Goal: Register for event/course

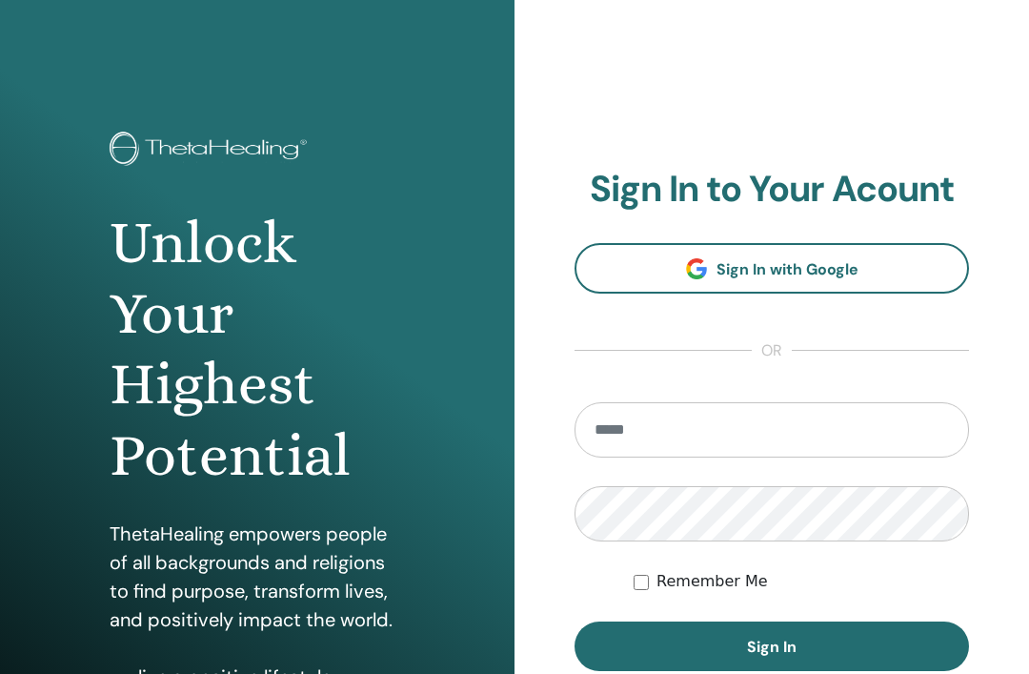
click at [695, 435] on input "email" at bounding box center [772, 429] width 395 height 55
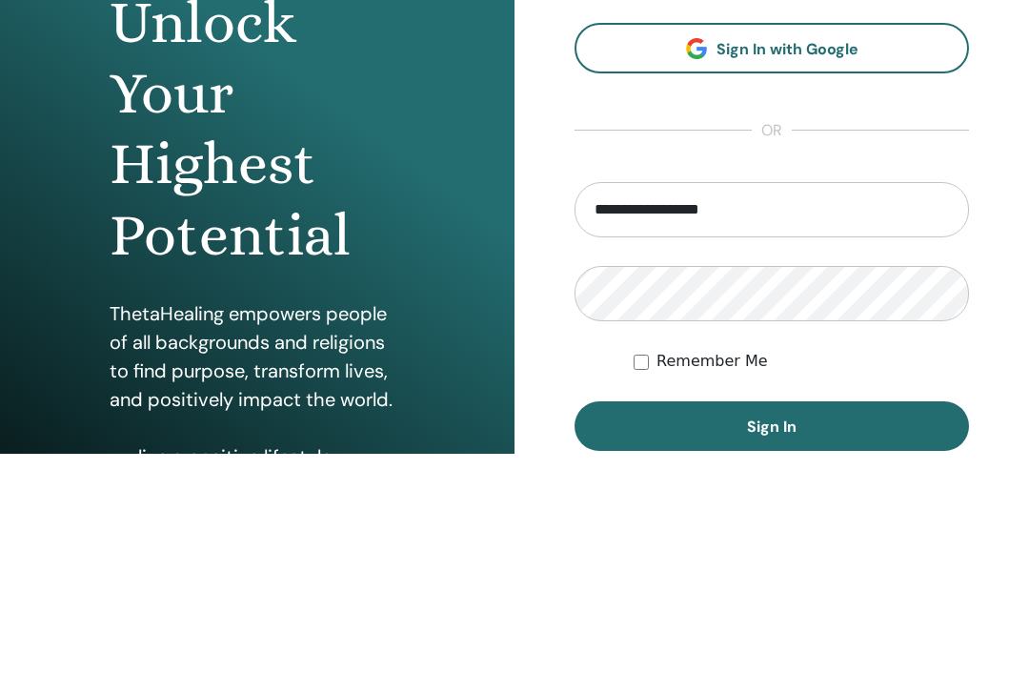
type input "**********"
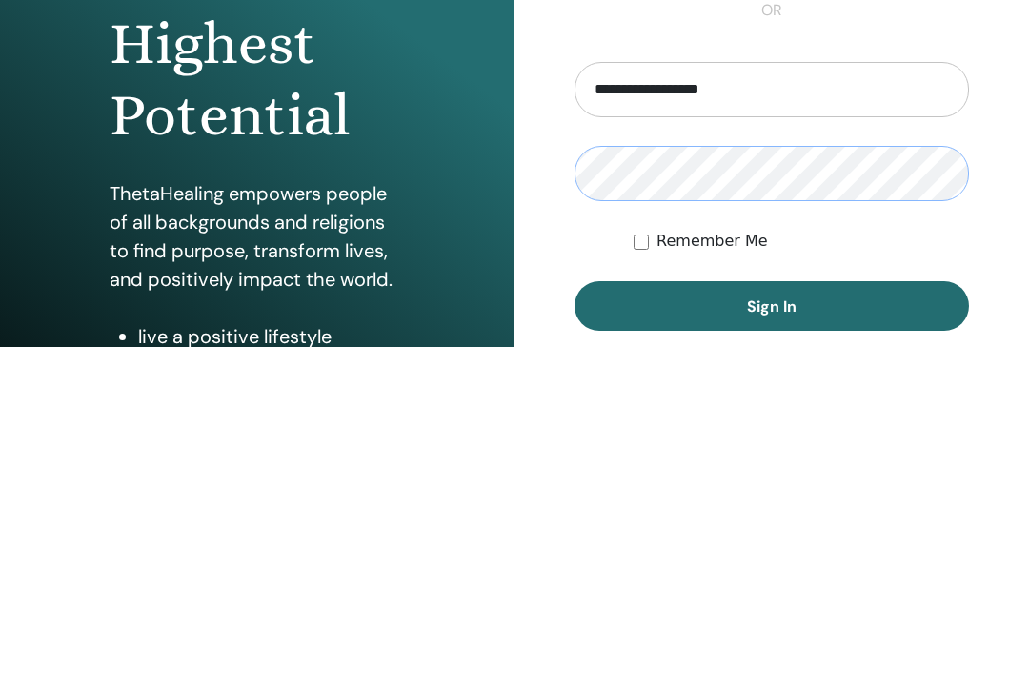
click at [871, 609] on button "Sign In" at bounding box center [772, 634] width 395 height 50
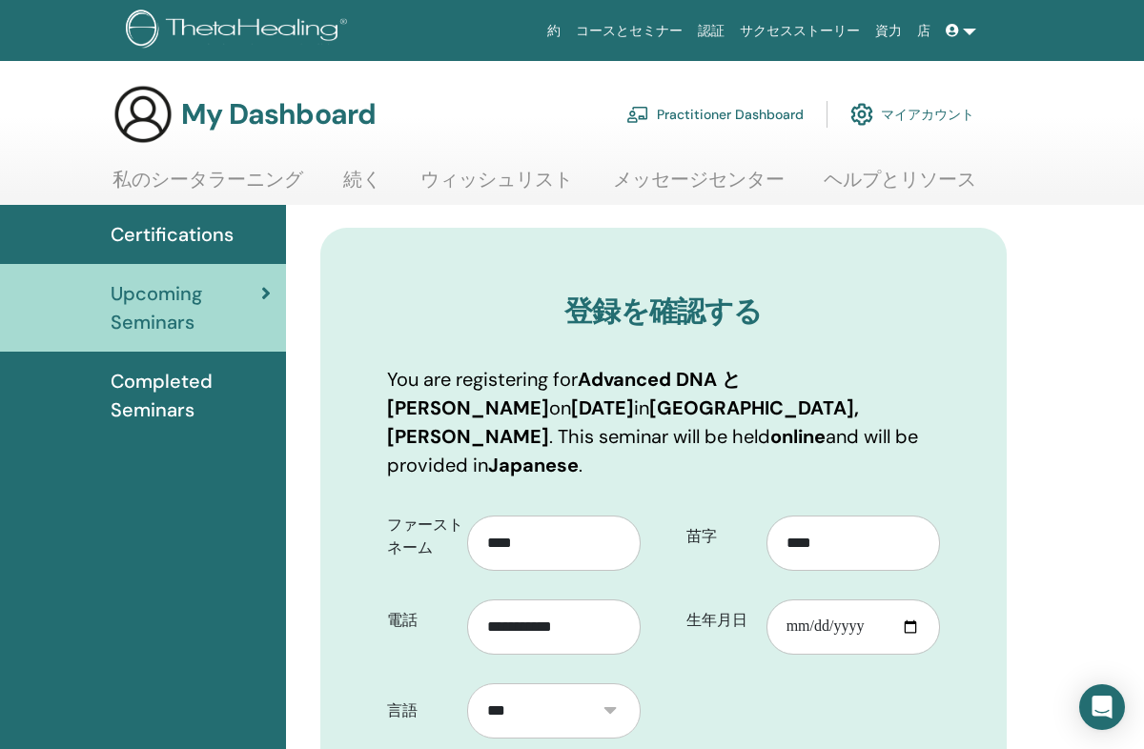
click at [848, 601] on input "生年月日" at bounding box center [852, 626] width 173 height 55
type input "**********"
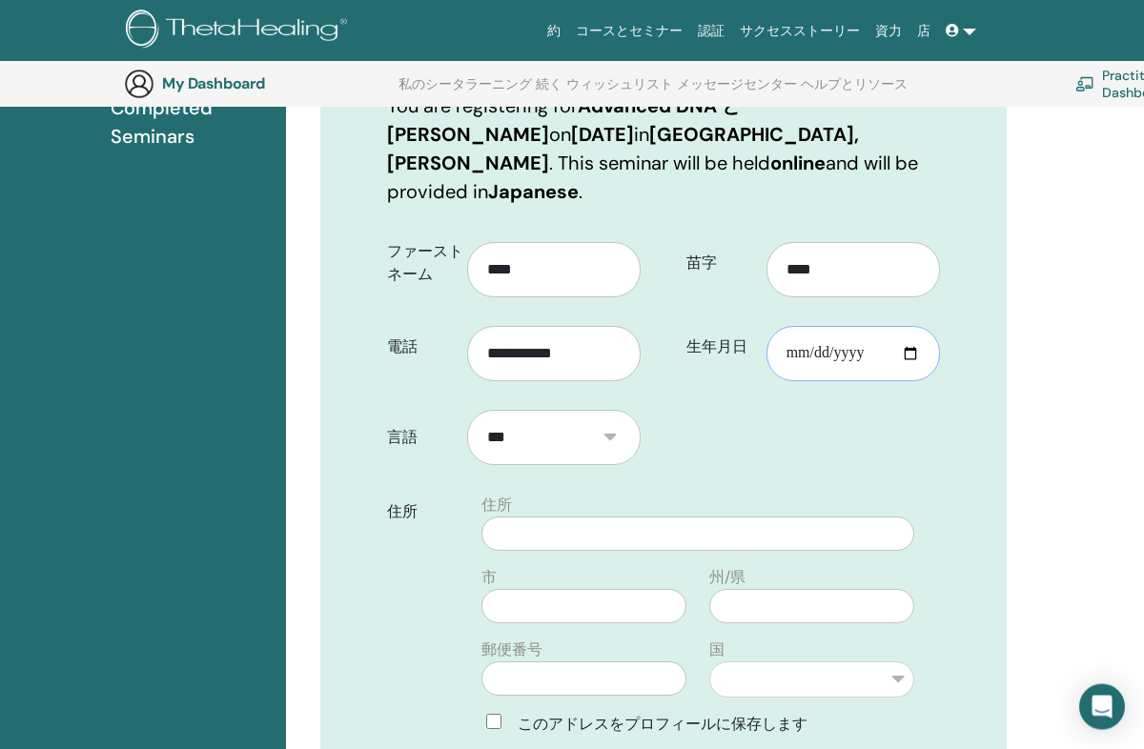
scroll to position [322, 0]
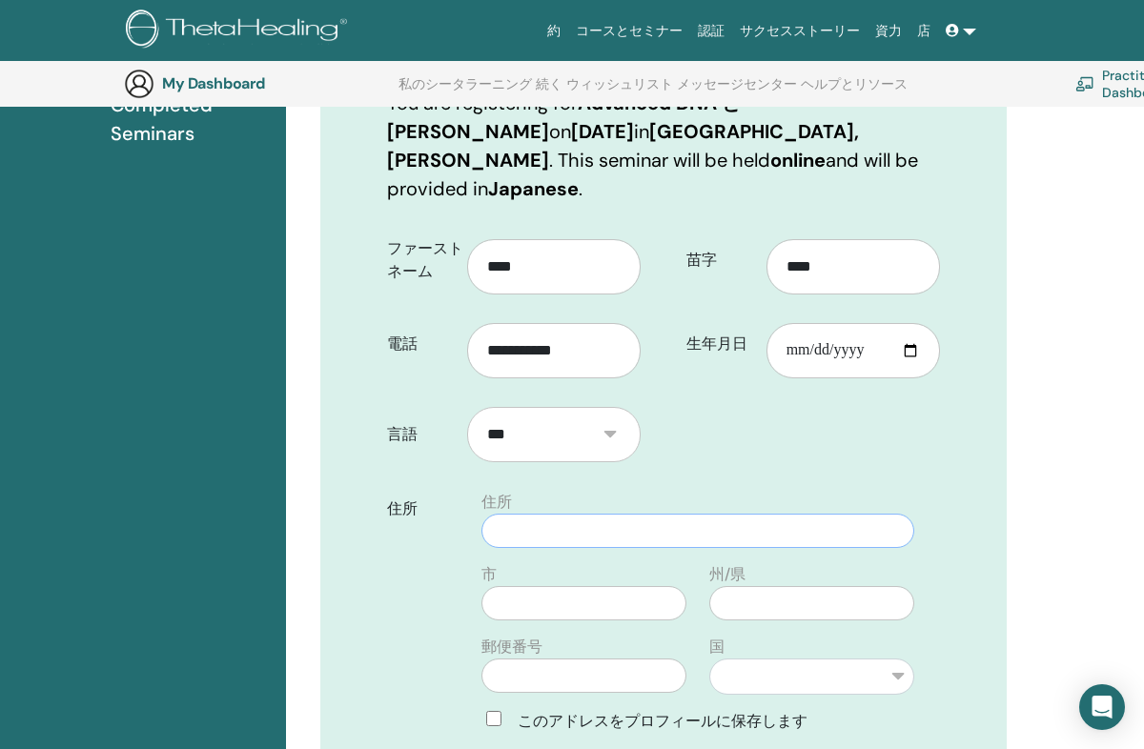
click at [561, 514] on input "text" at bounding box center [697, 531] width 433 height 34
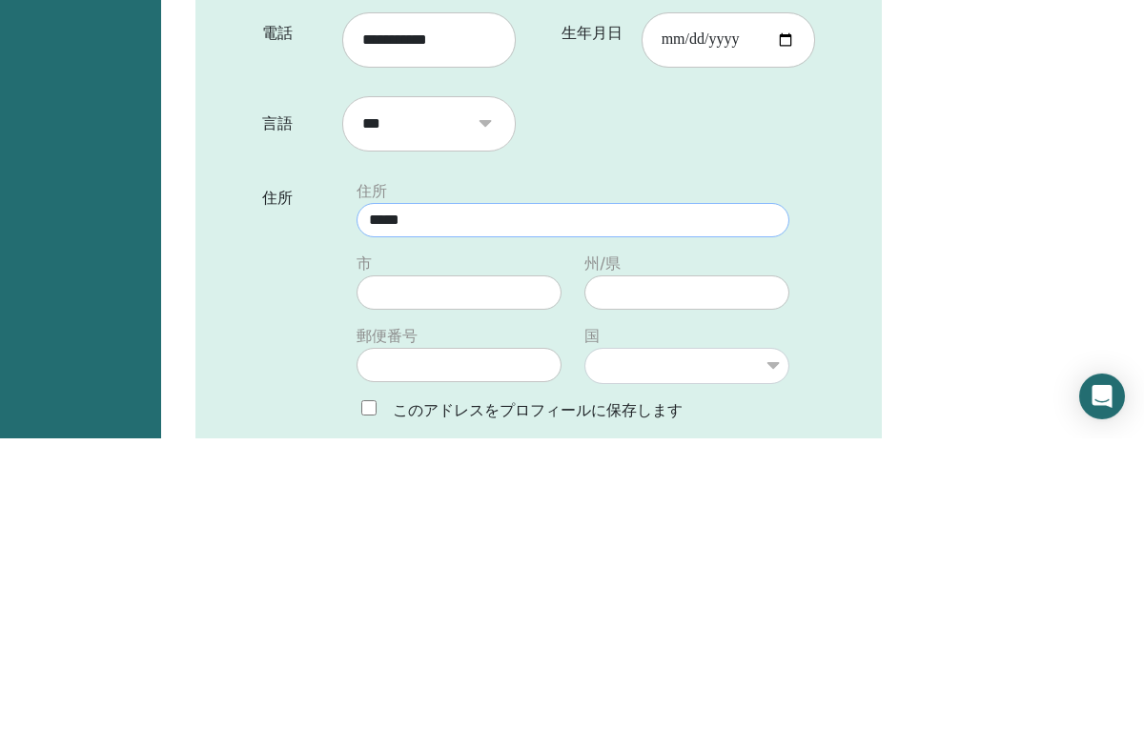
type input "*****"
click at [464, 586] on input "text" at bounding box center [458, 603] width 205 height 34
type input "*******"
click at [639, 586] on input "text" at bounding box center [686, 603] width 205 height 34
type input "*****"
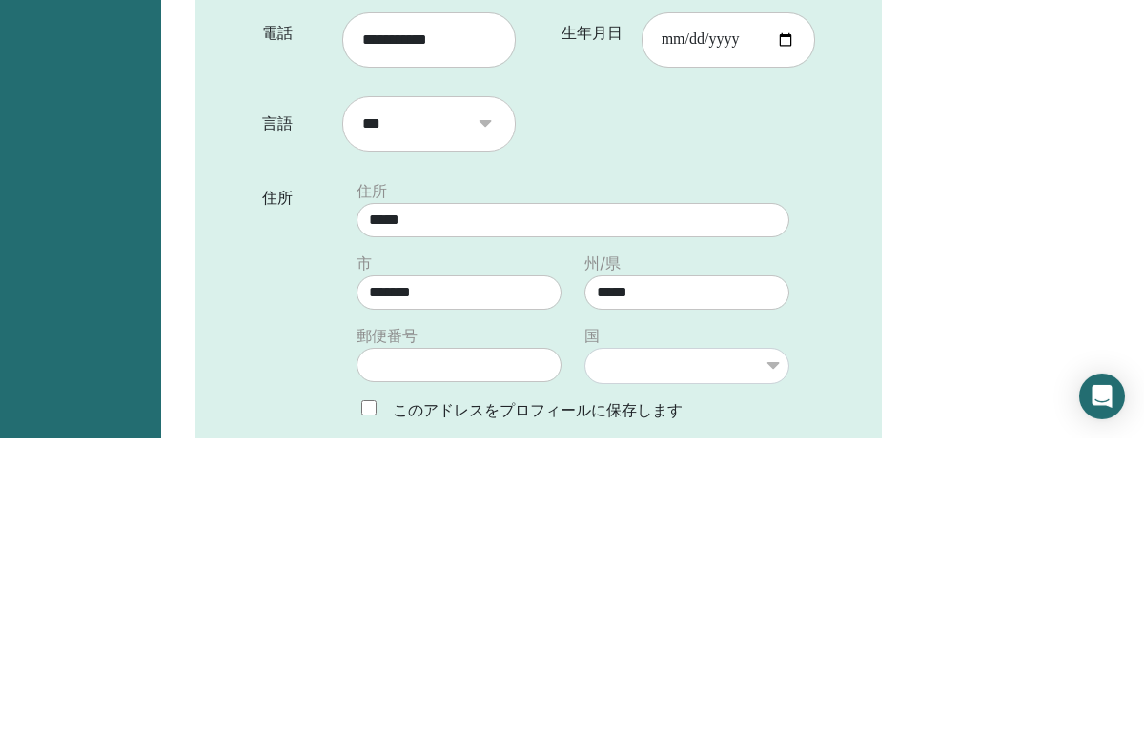
click at [465, 659] on input "text" at bounding box center [458, 676] width 205 height 34
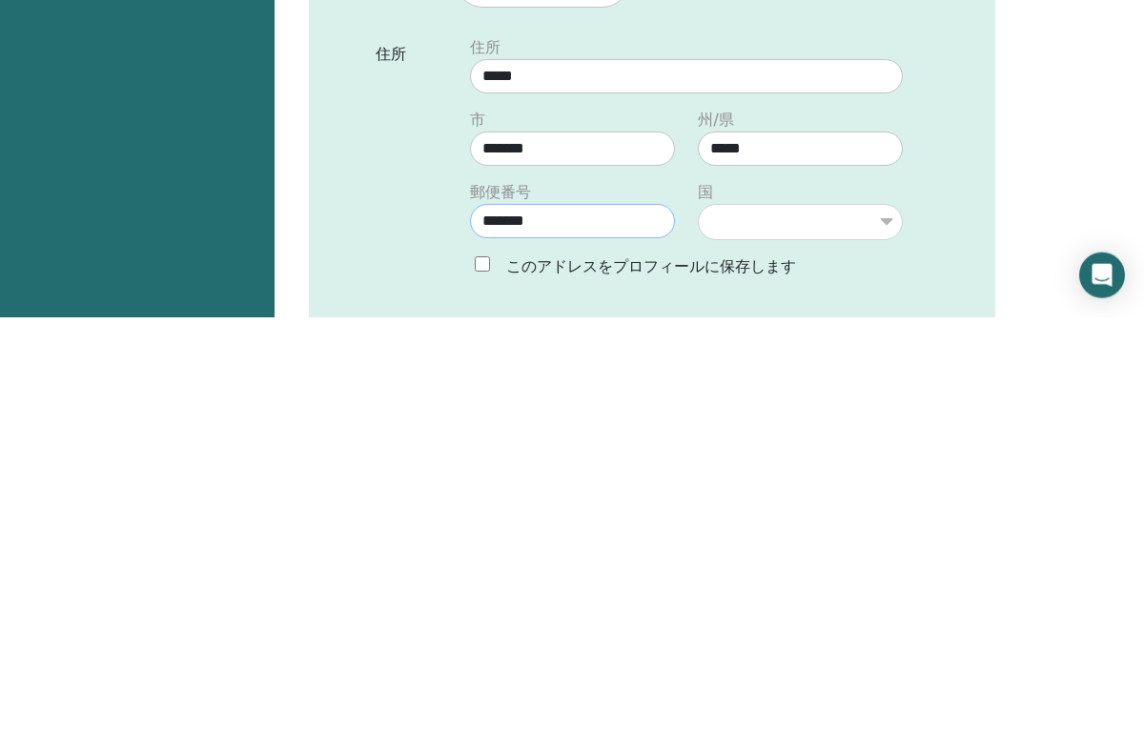
type input "*******"
click at [883, 636] on select "******* *** **** ******* **** *** ****** *** ***** ** **** ****** ******** ****…" at bounding box center [800, 654] width 205 height 36
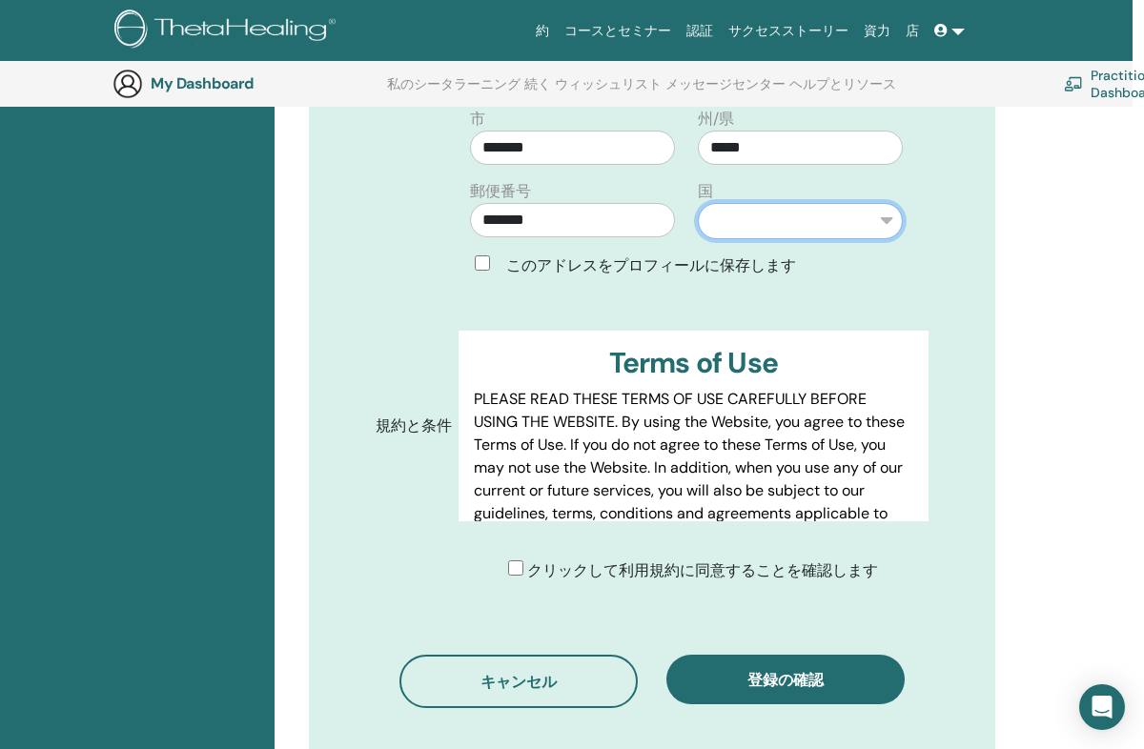
select select "**"
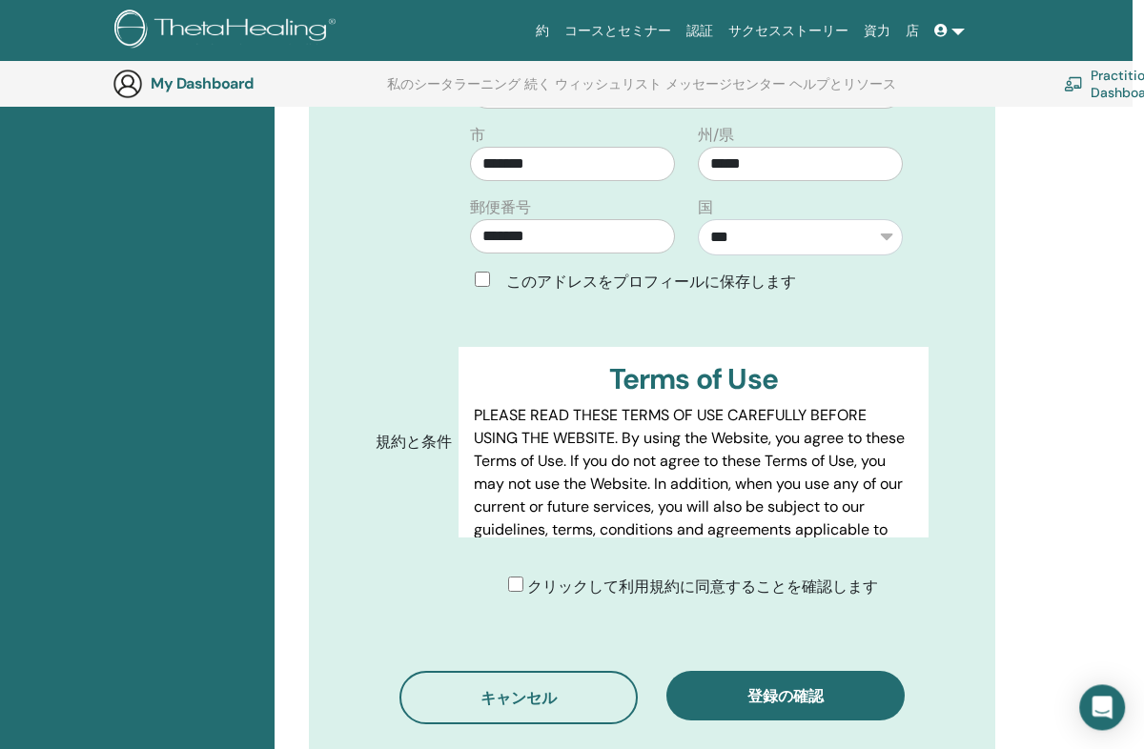
scroll to position [770, 11]
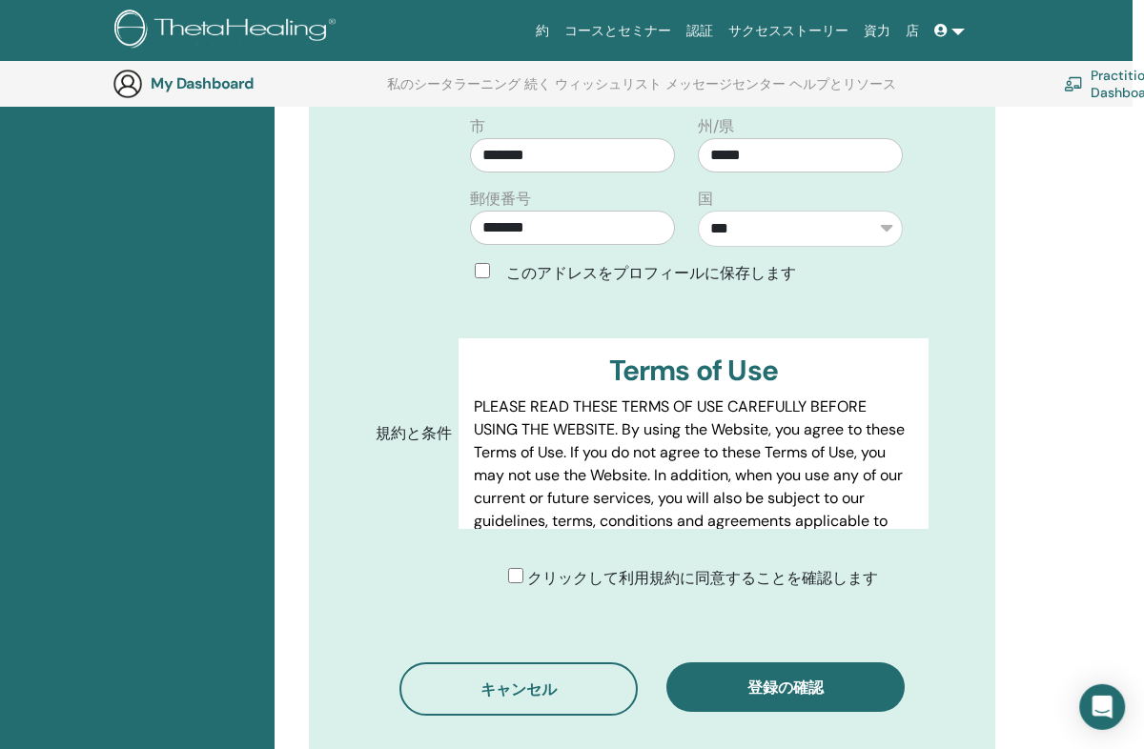
click at [845, 665] on button "登録の確認" at bounding box center [785, 687] width 238 height 50
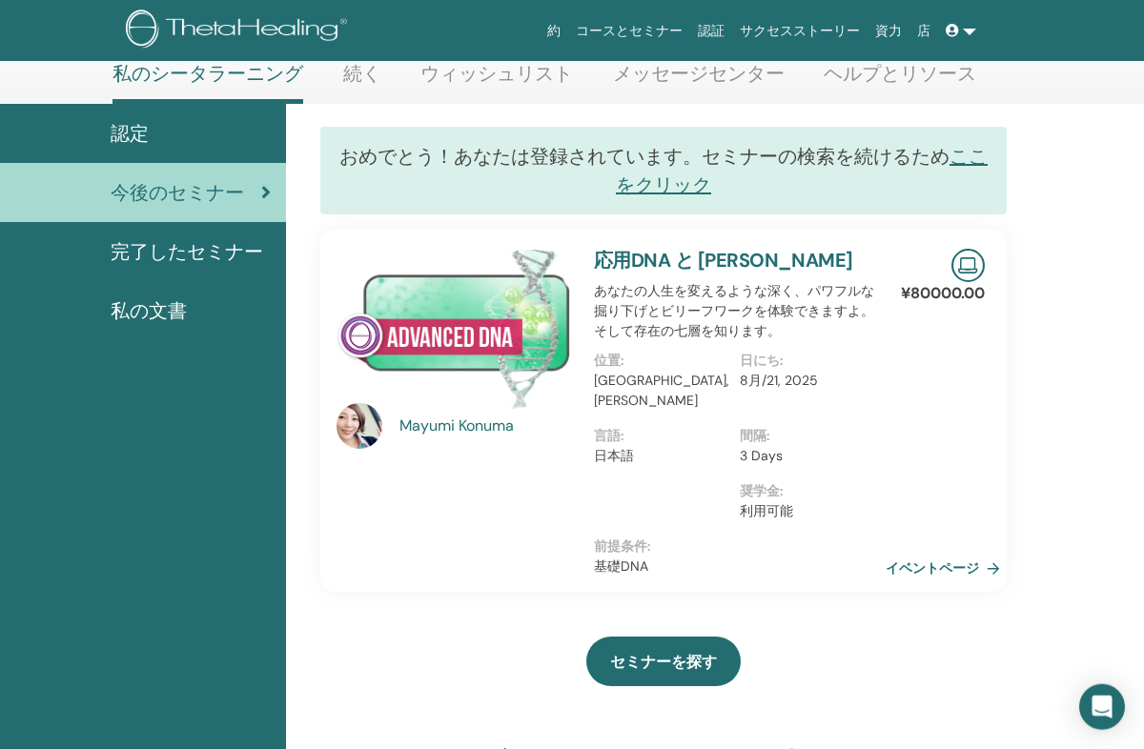
scroll to position [96, 0]
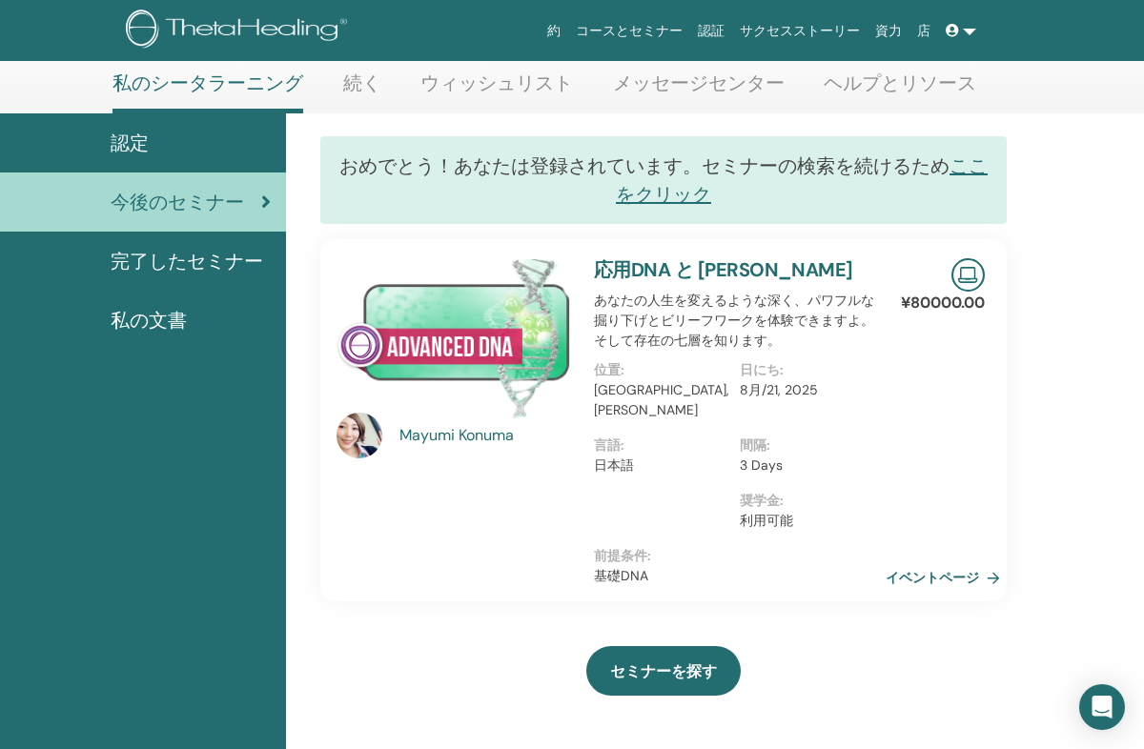
click at [121, 143] on span "認定" at bounding box center [130, 143] width 38 height 29
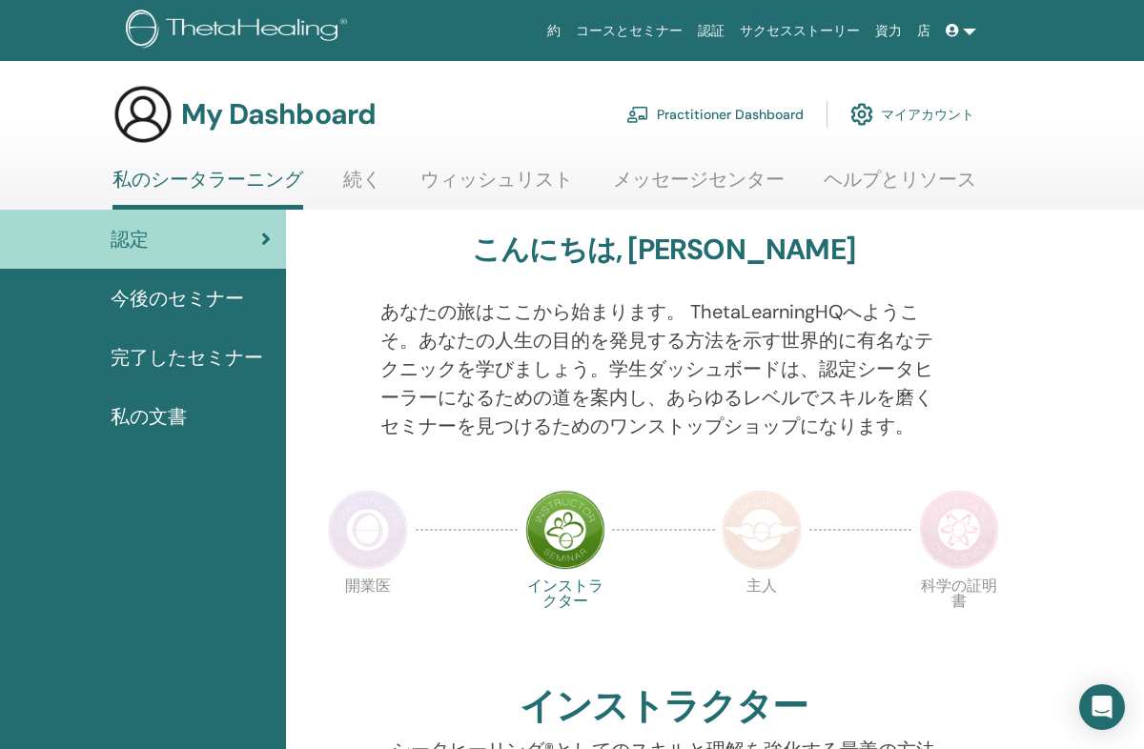
click at [136, 355] on span "完了したセミナー" at bounding box center [187, 357] width 152 height 29
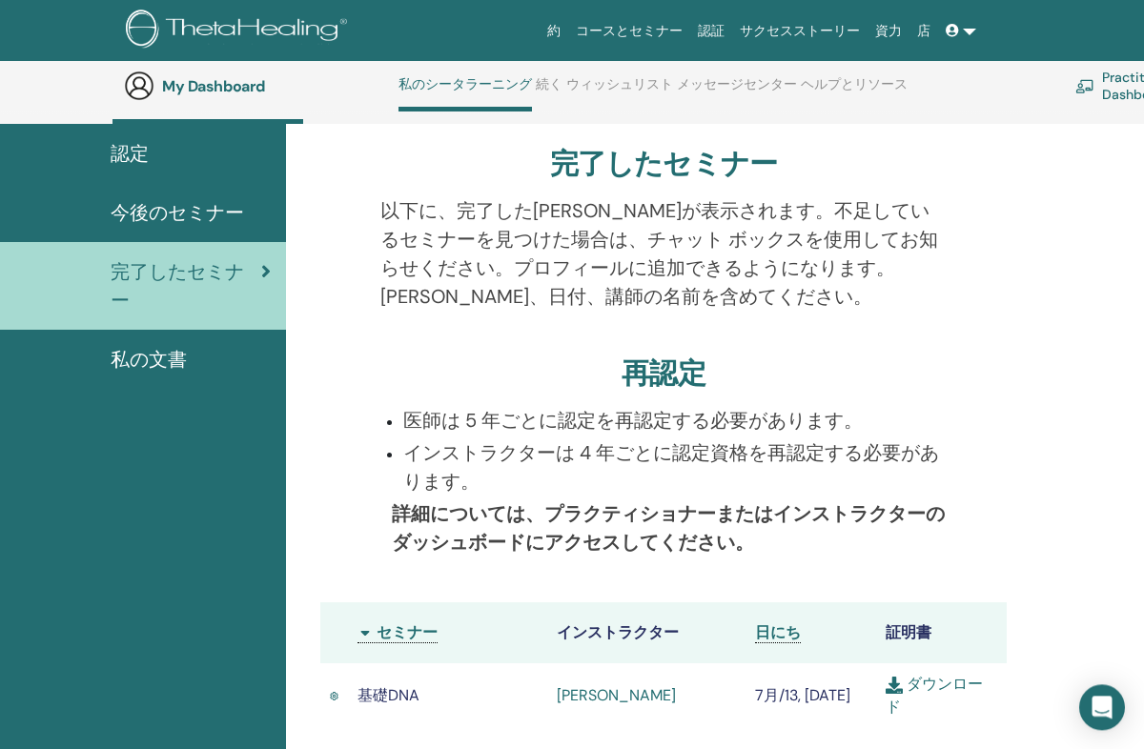
scroll to position [138, 0]
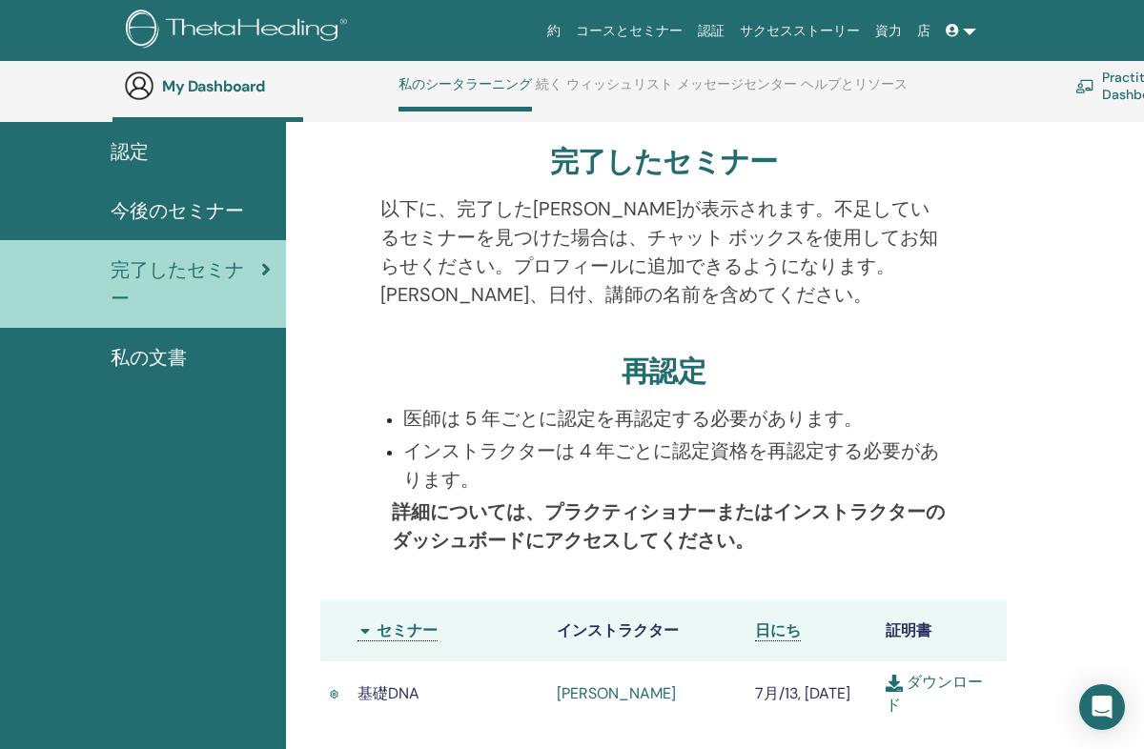
click at [140, 221] on span "今後のセミナー" at bounding box center [177, 210] width 133 height 29
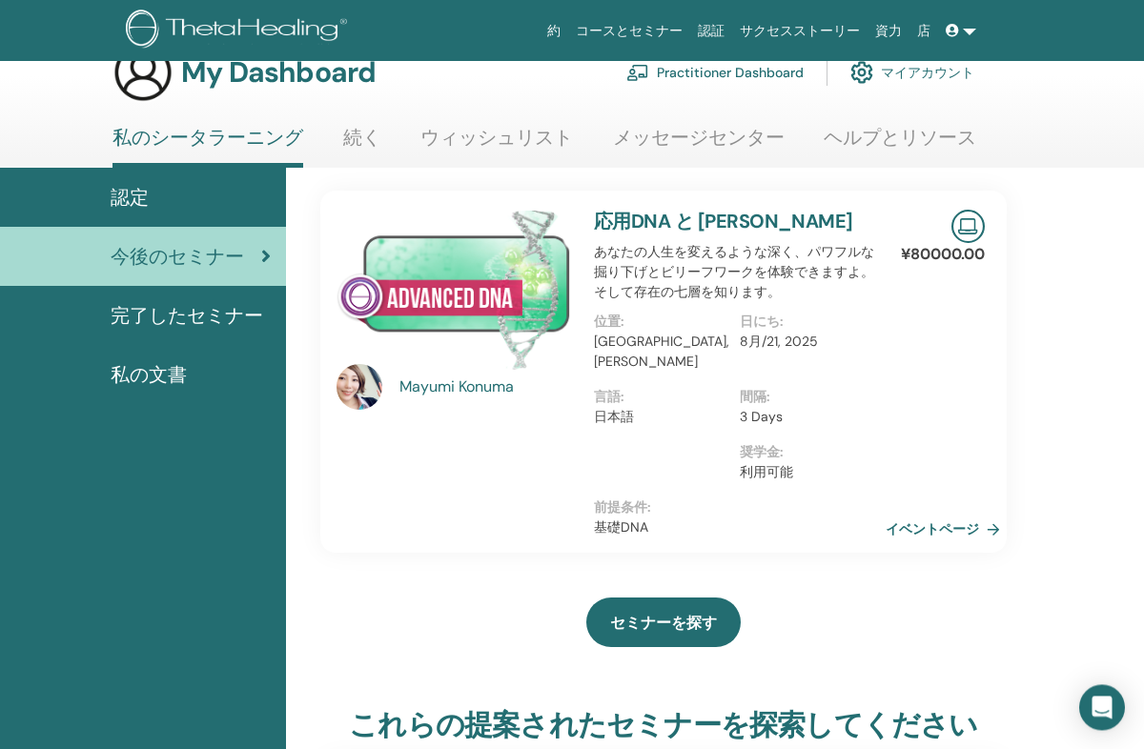
scroll to position [42, 0]
click at [988, 515] on link "イベントページ" at bounding box center [946, 529] width 122 height 29
click at [355, 131] on link "続く" at bounding box center [362, 144] width 38 height 37
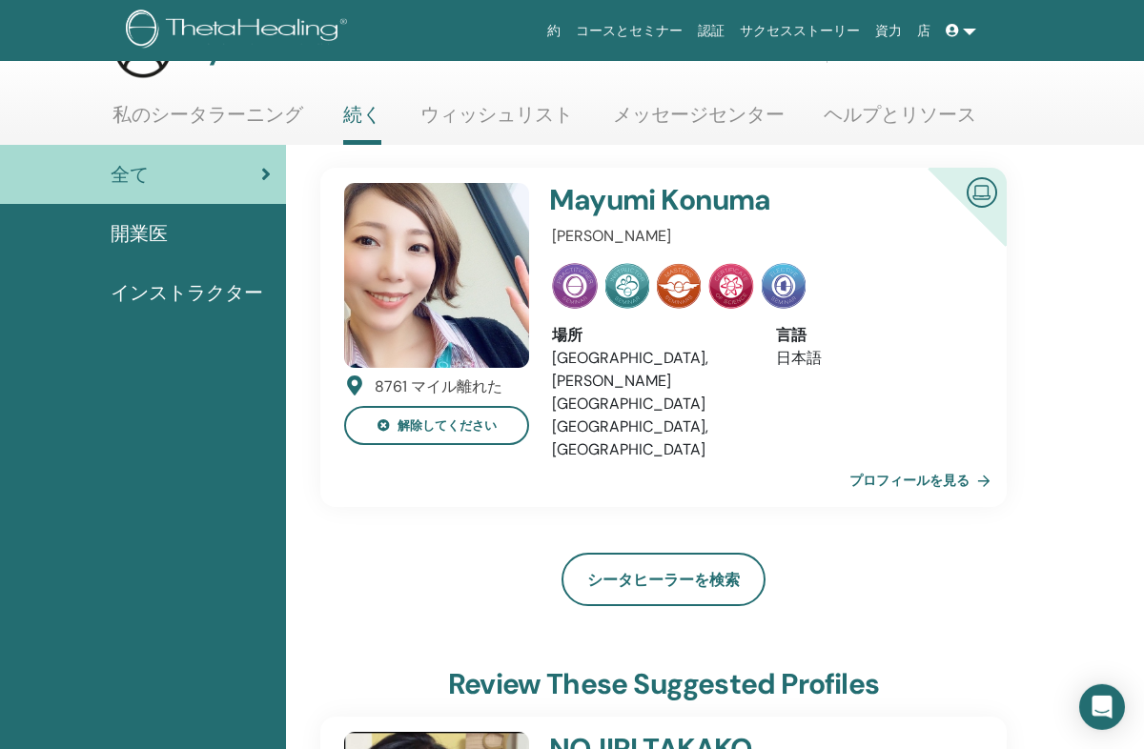
scroll to position [60, 0]
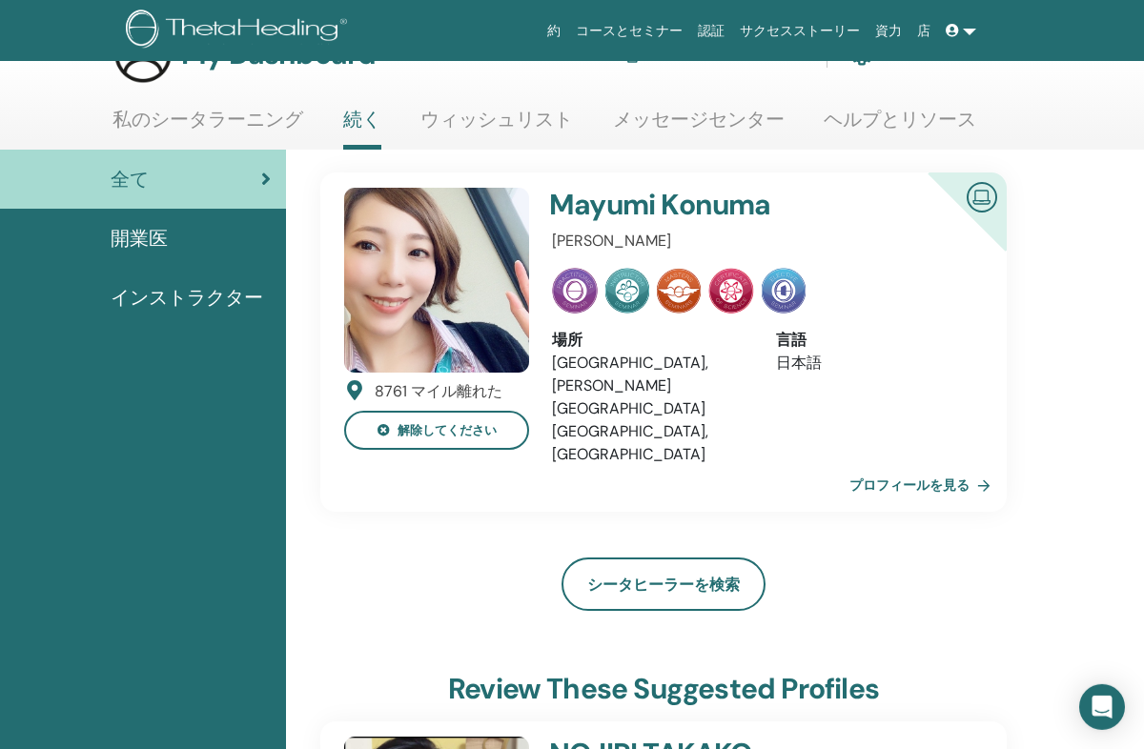
click at [963, 466] on link "プロフィールを見る" at bounding box center [923, 485] width 149 height 38
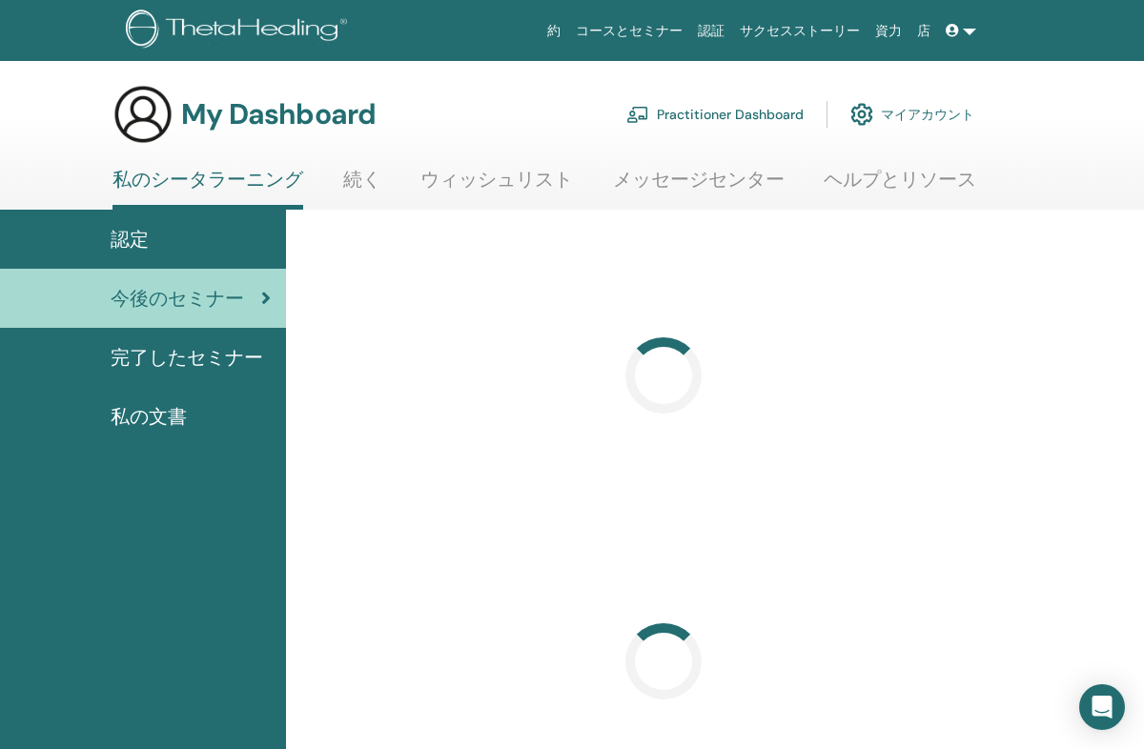
scroll to position [42, 0]
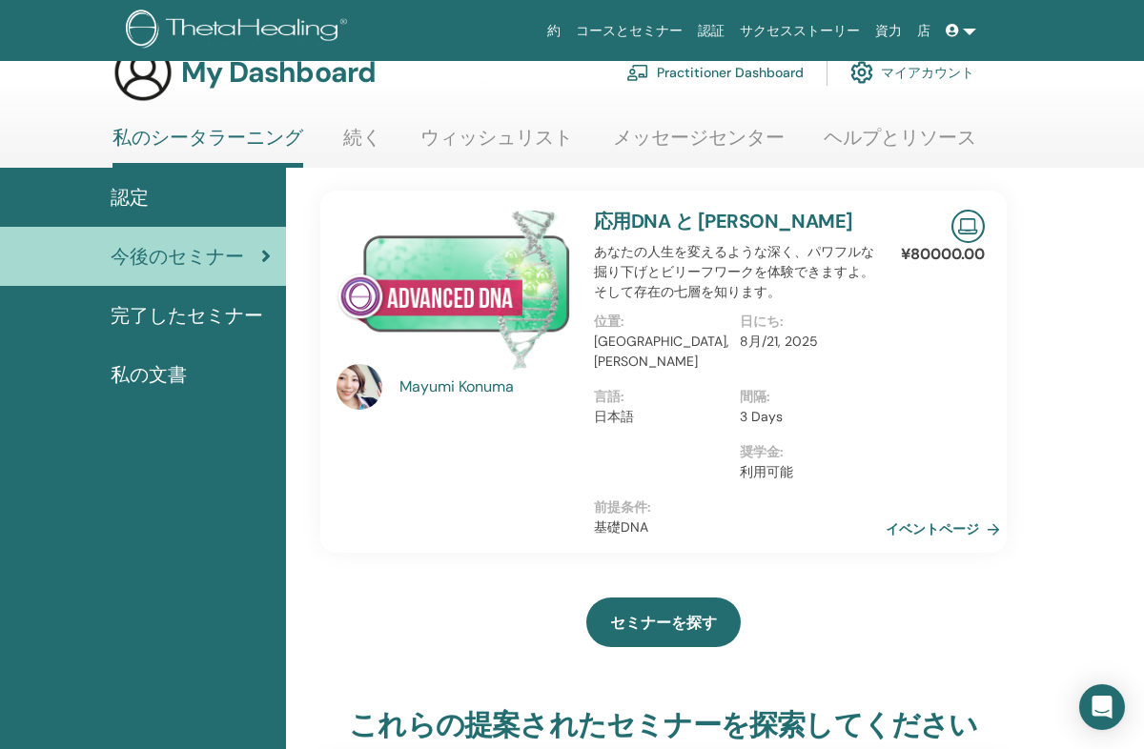
click at [903, 71] on link "マイアカウント" at bounding box center [912, 72] width 124 height 42
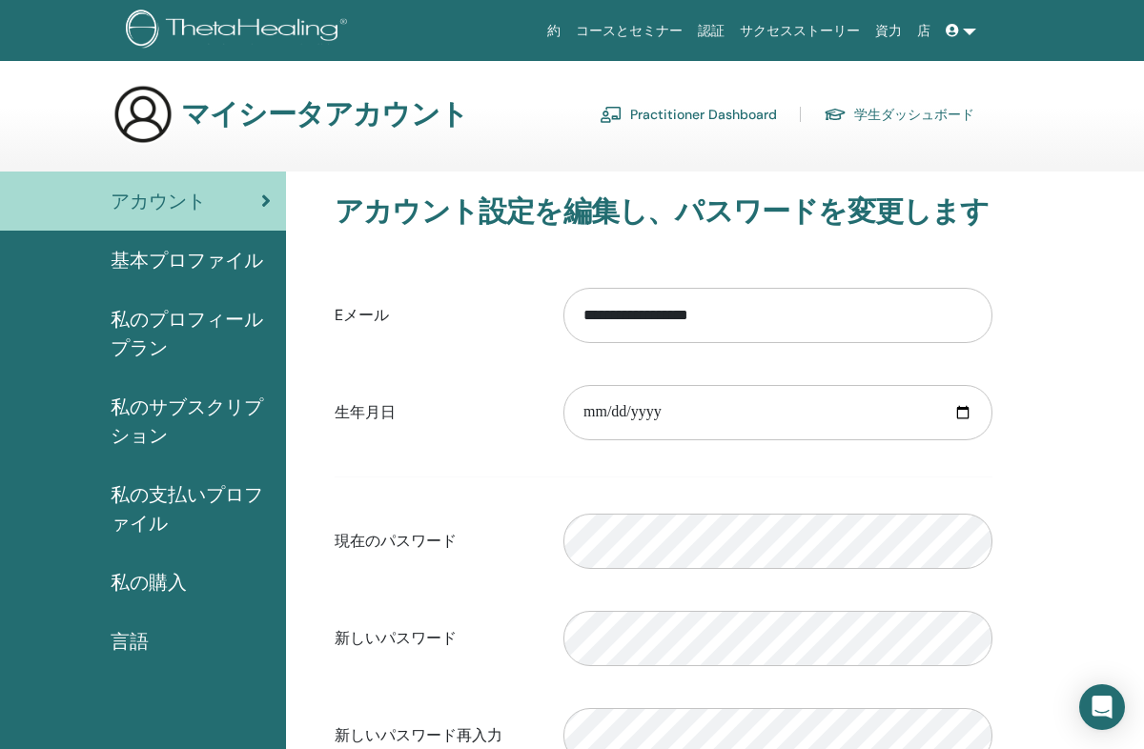
click at [108, 568] on div "私の購入" at bounding box center [142, 582] width 255 height 29
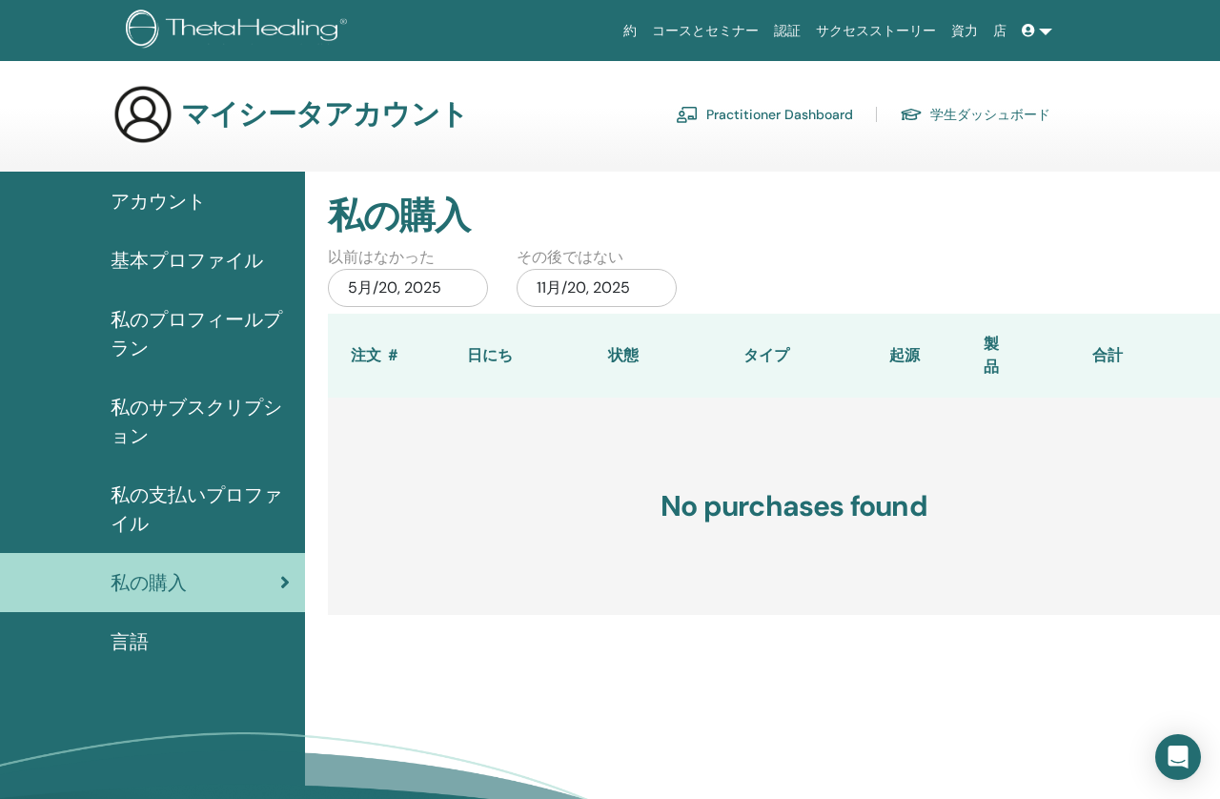
scroll to position [19, 0]
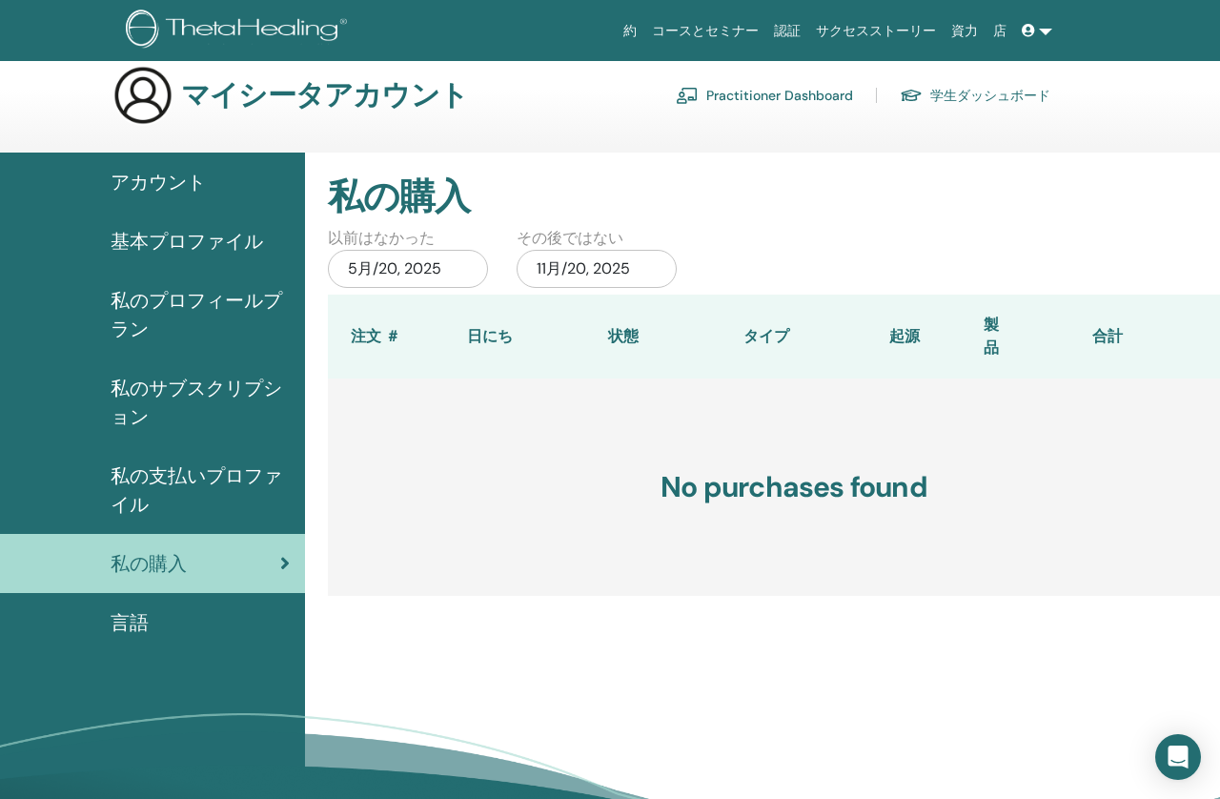
click at [132, 484] on span "私の支払いプロファイル" at bounding box center [200, 489] width 179 height 57
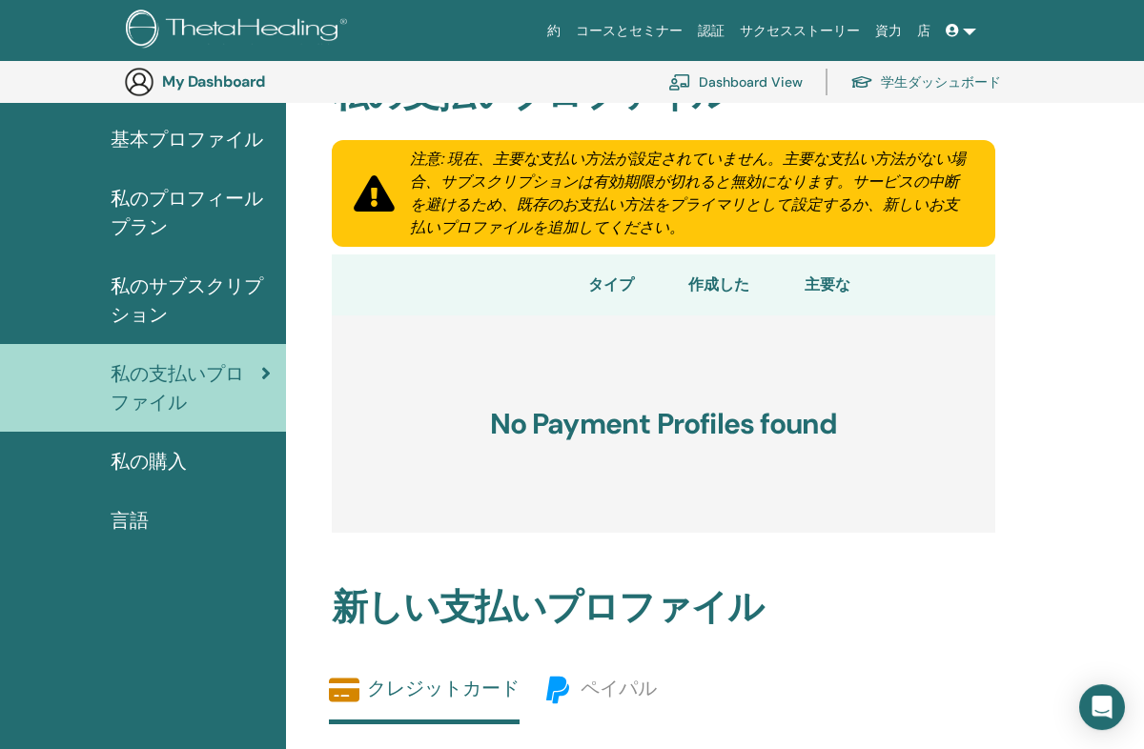
scroll to position [162, 0]
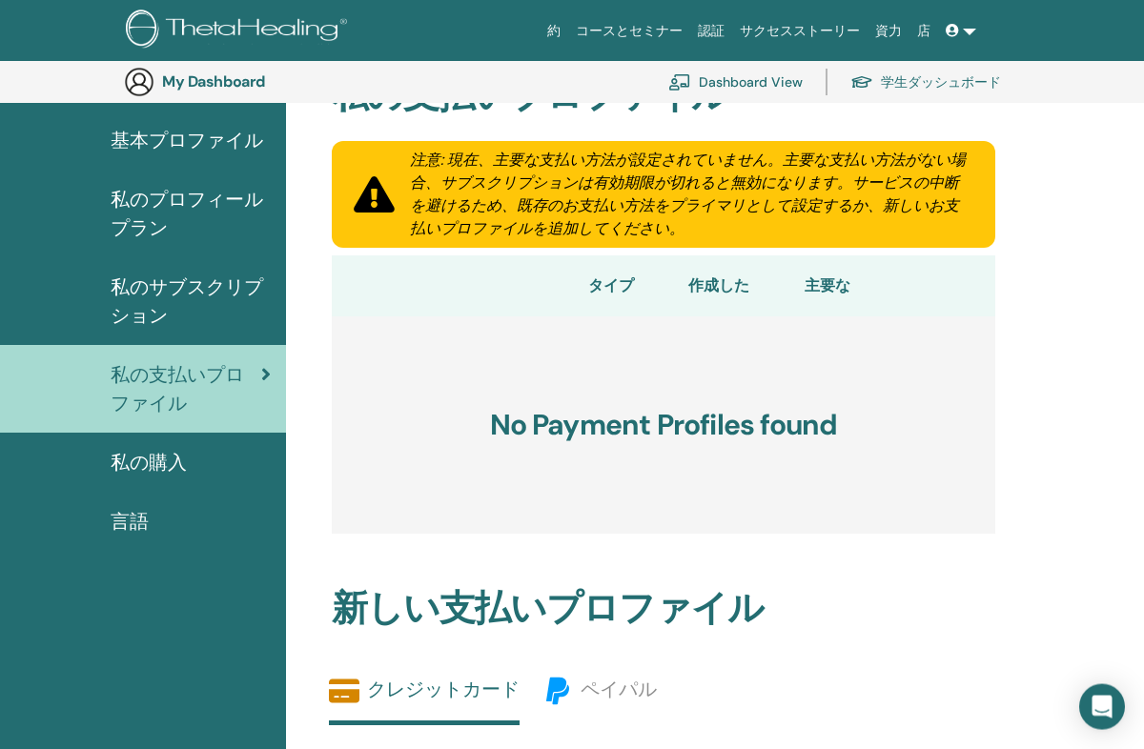
click at [161, 156] on link "基本プロファイル" at bounding box center [143, 140] width 286 height 59
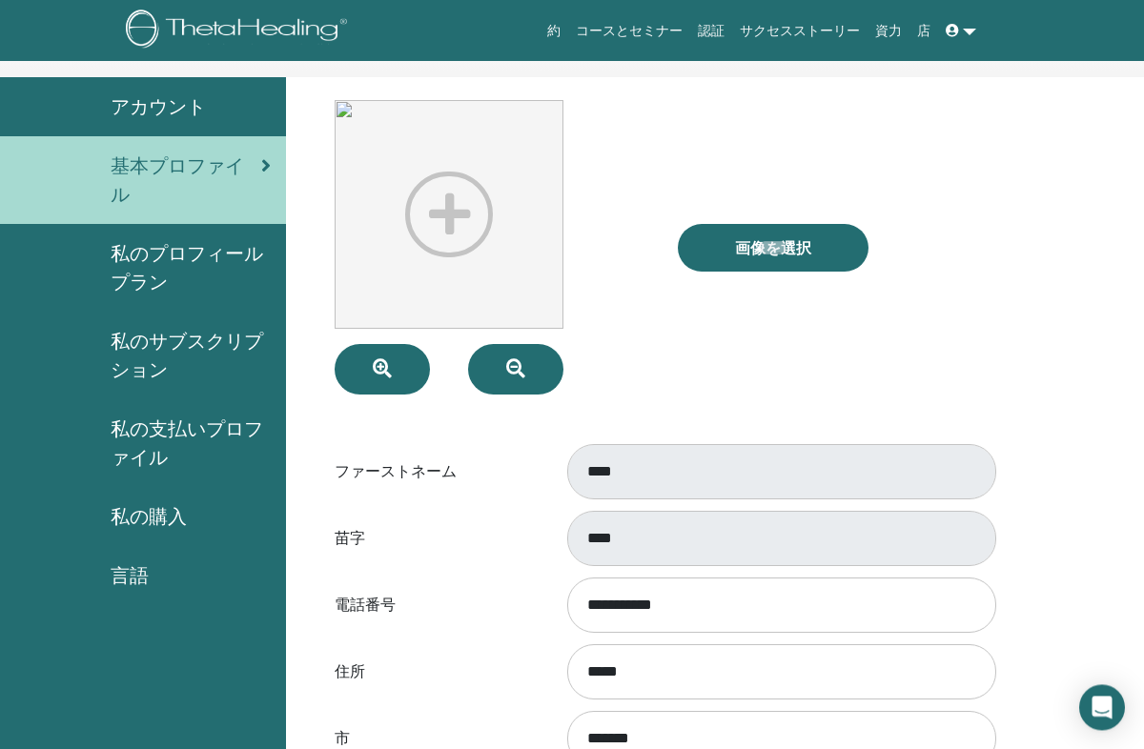
scroll to position [93, 0]
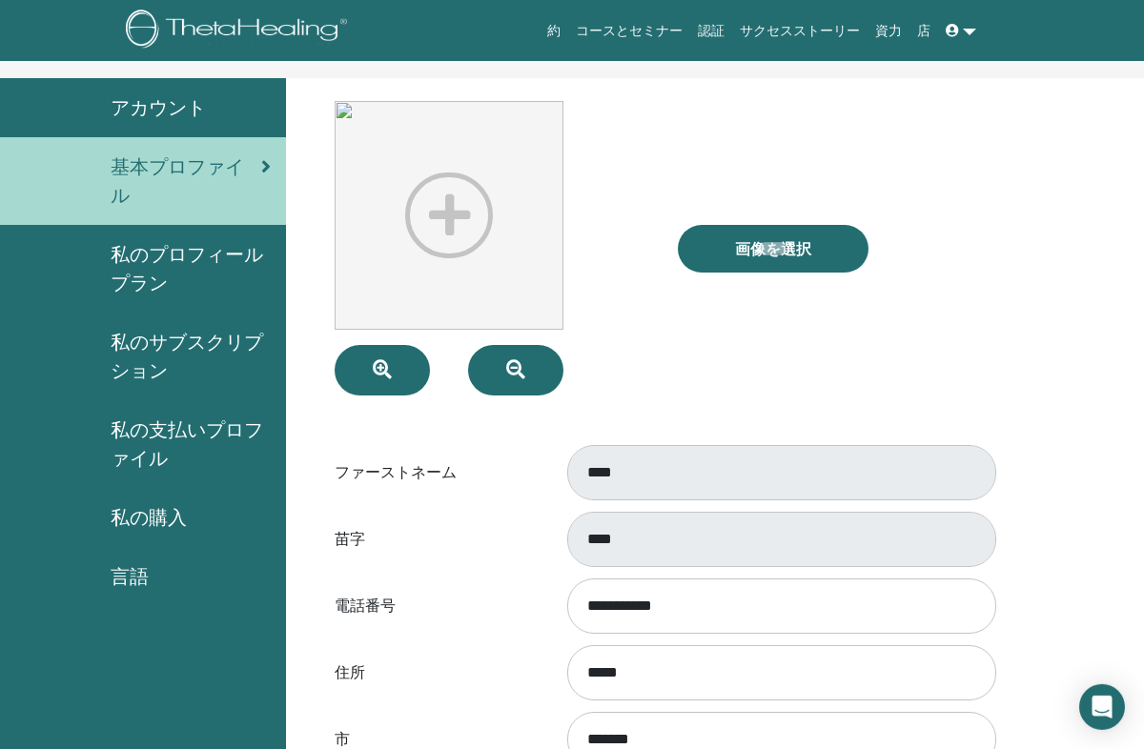
click at [124, 102] on span "アカウント" at bounding box center [158, 107] width 95 height 29
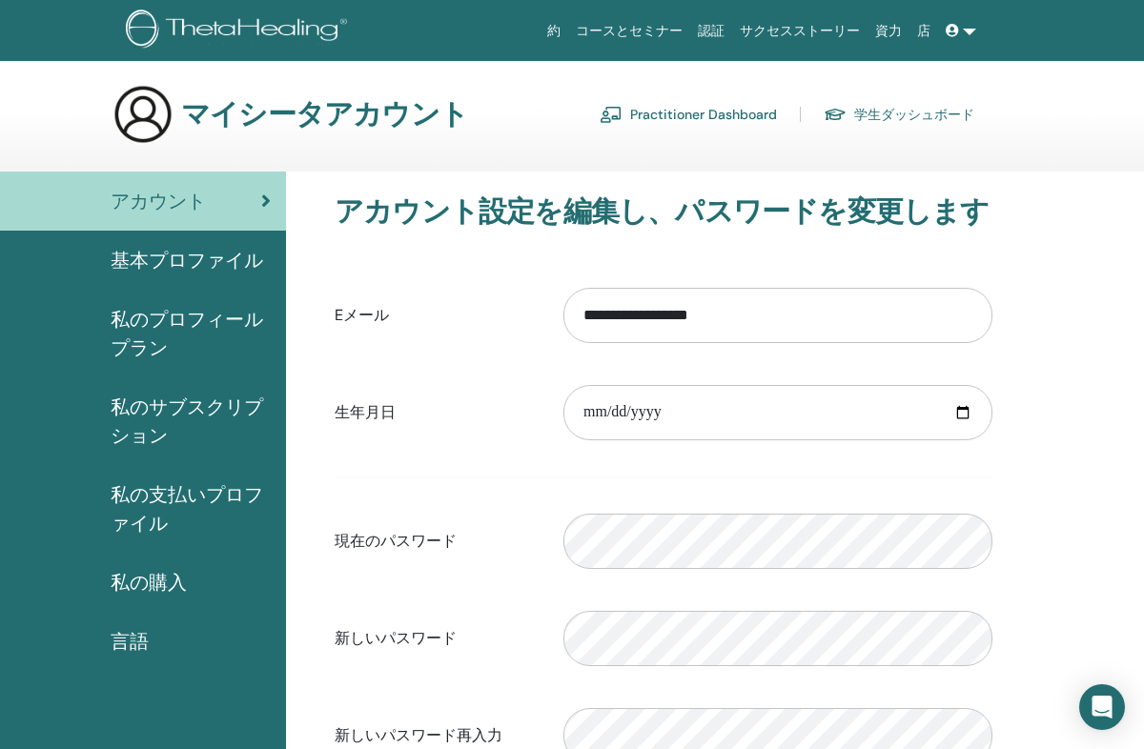
click at [645, 47] on link "コースとセミナー" at bounding box center [629, 30] width 122 height 35
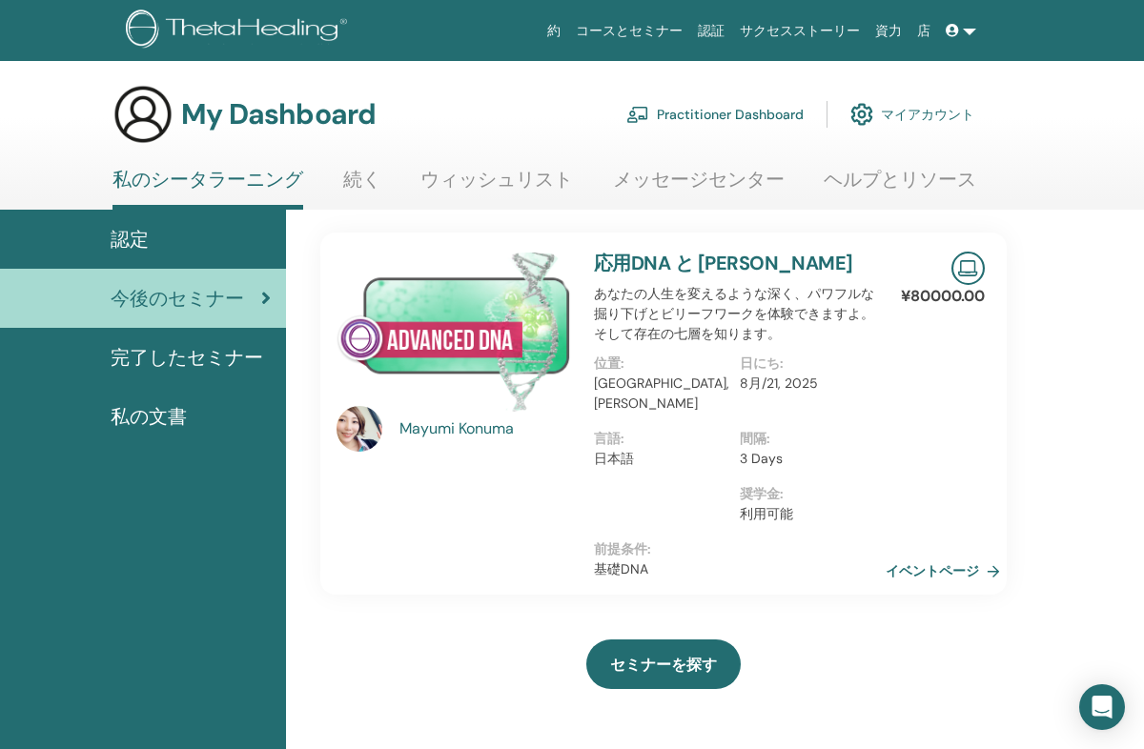
scroll to position [11, 0]
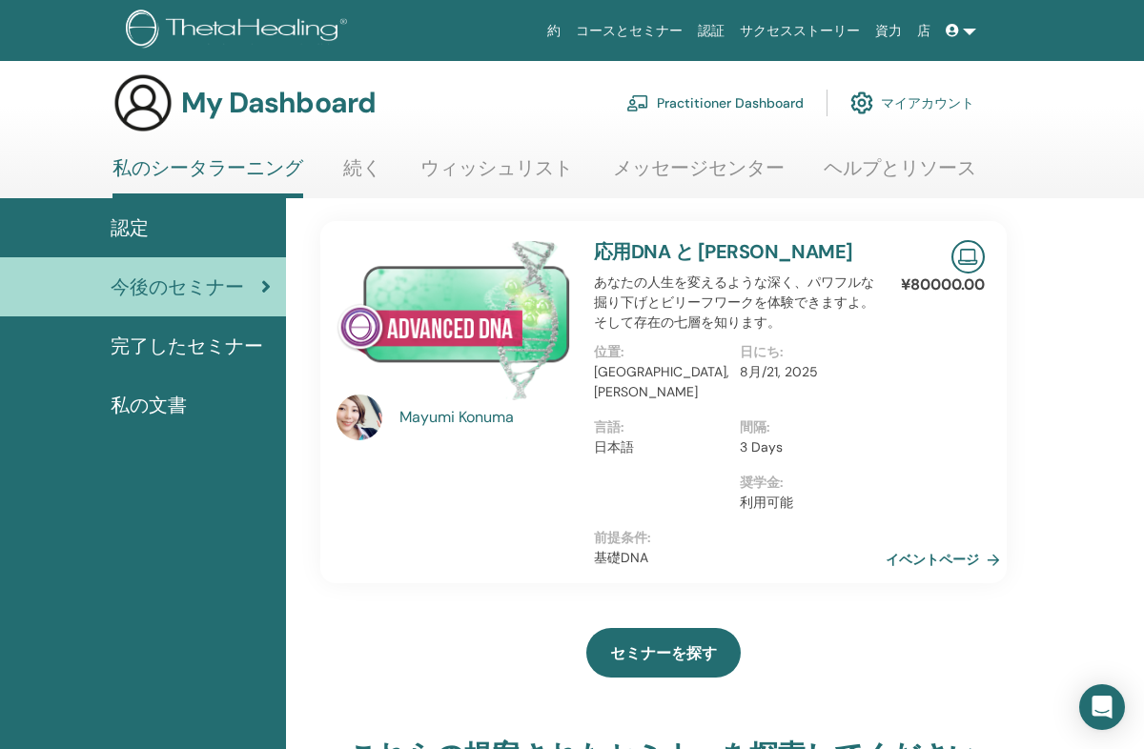
click at [966, 39] on link at bounding box center [961, 30] width 46 height 35
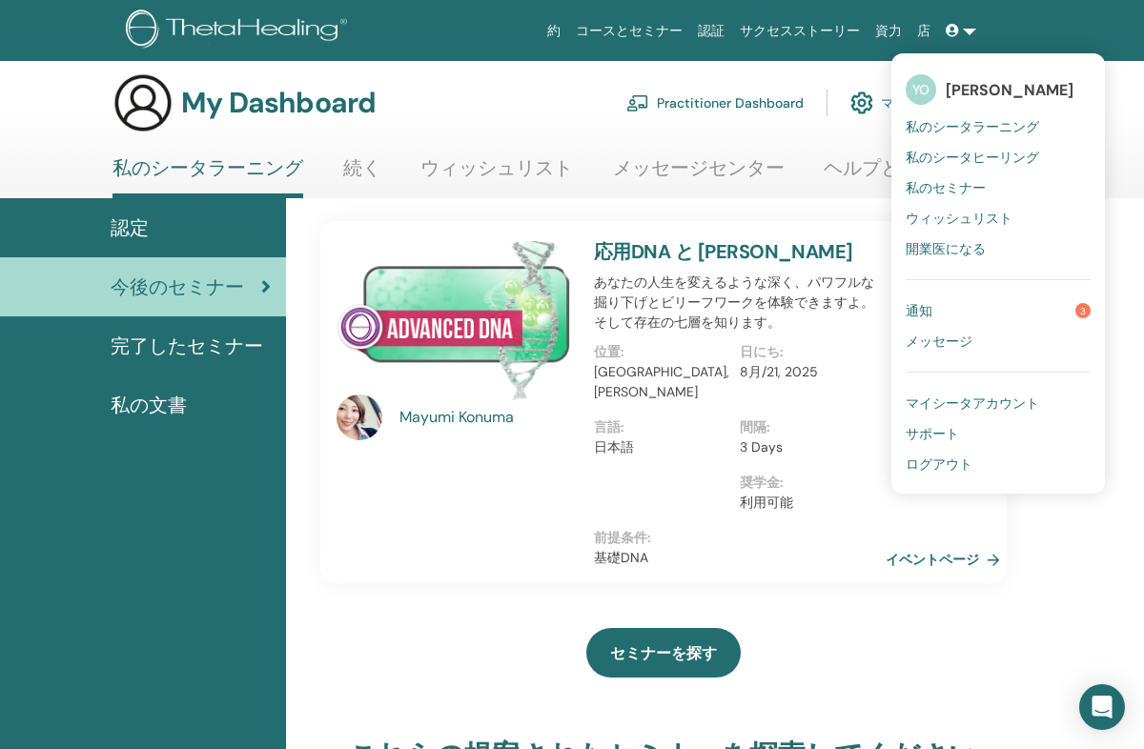
click at [959, 456] on span "ログアウト" at bounding box center [938, 464] width 67 height 17
